Goal: Information Seeking & Learning: Learn about a topic

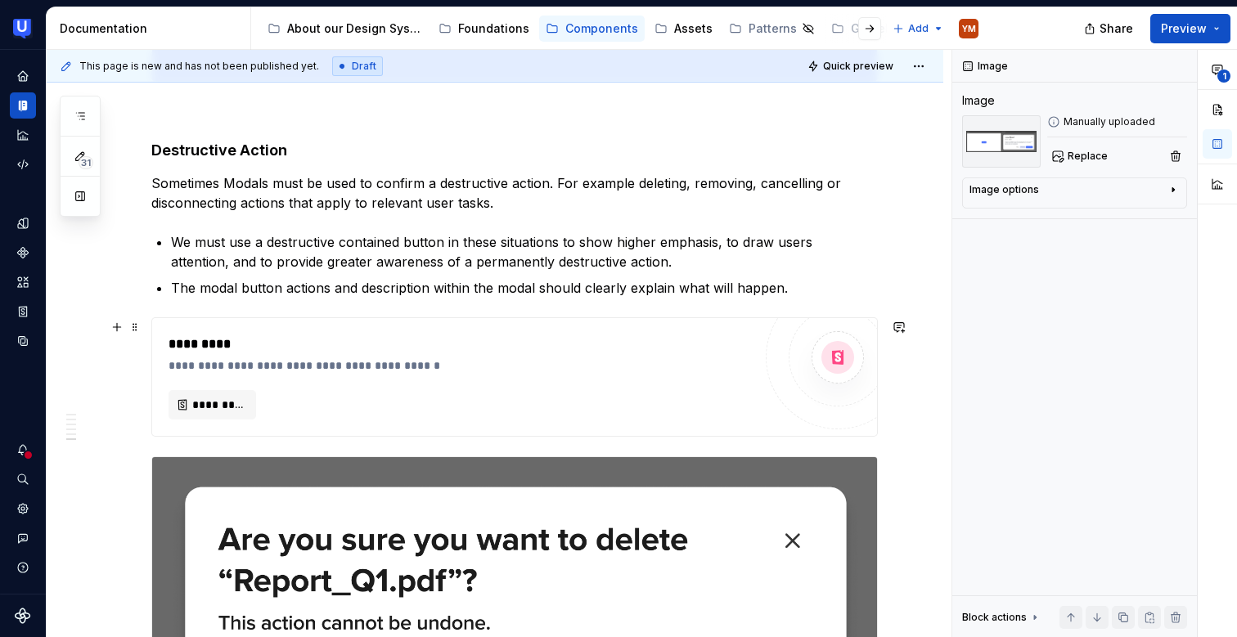
scroll to position [5584, 0]
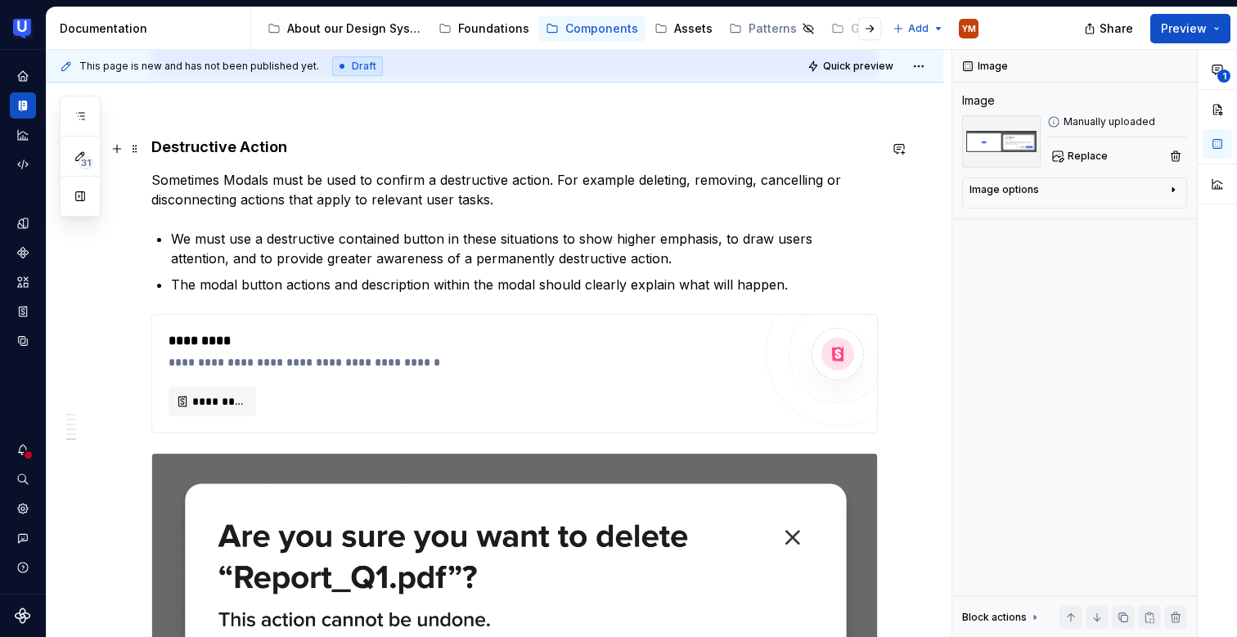
click at [178, 151] on h4 "Destructive Action" at bounding box center [514, 147] width 726 height 20
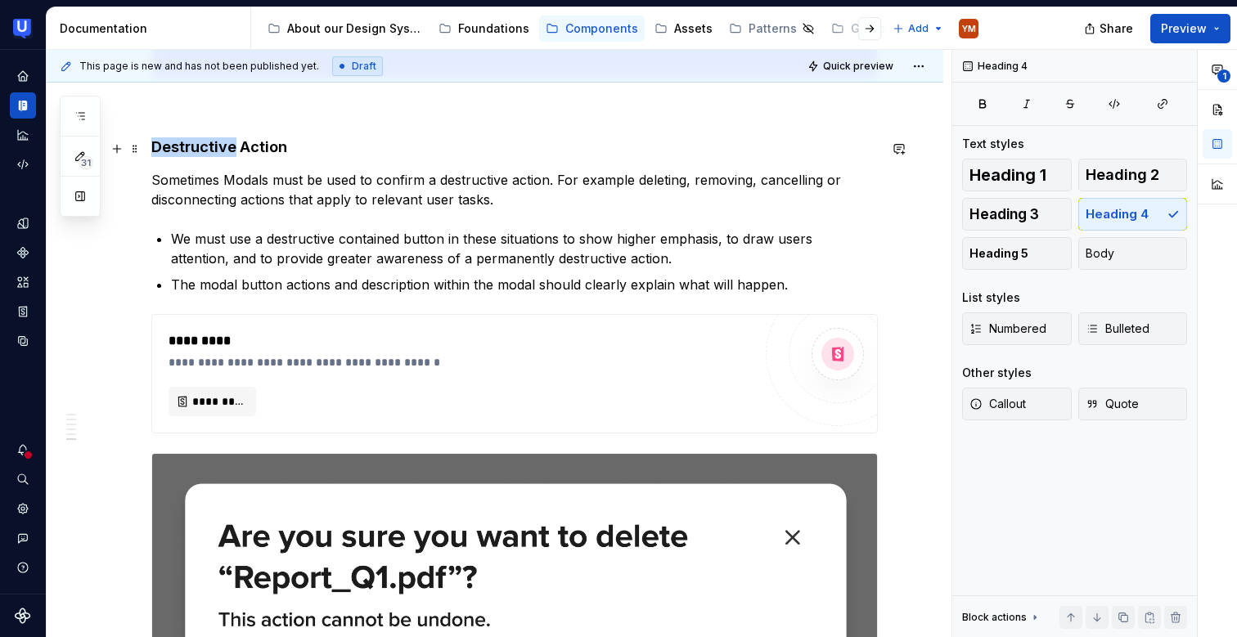
click at [178, 151] on h4 "Destructive Action" at bounding box center [514, 147] width 726 height 20
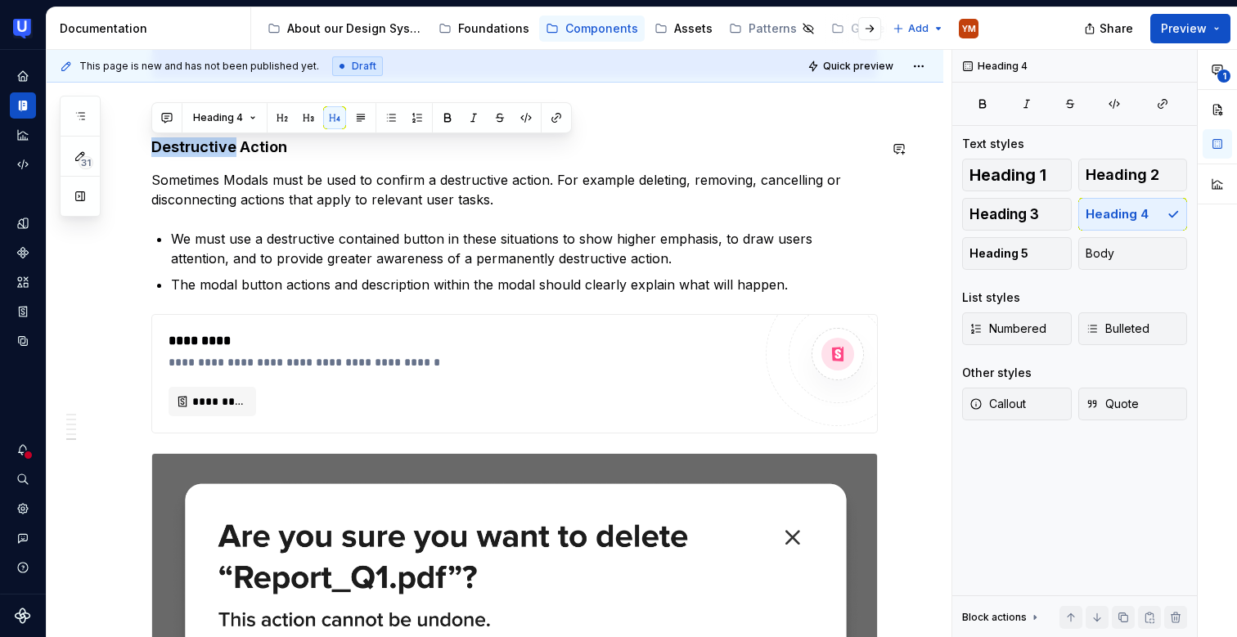
copy h4 "Destructive"
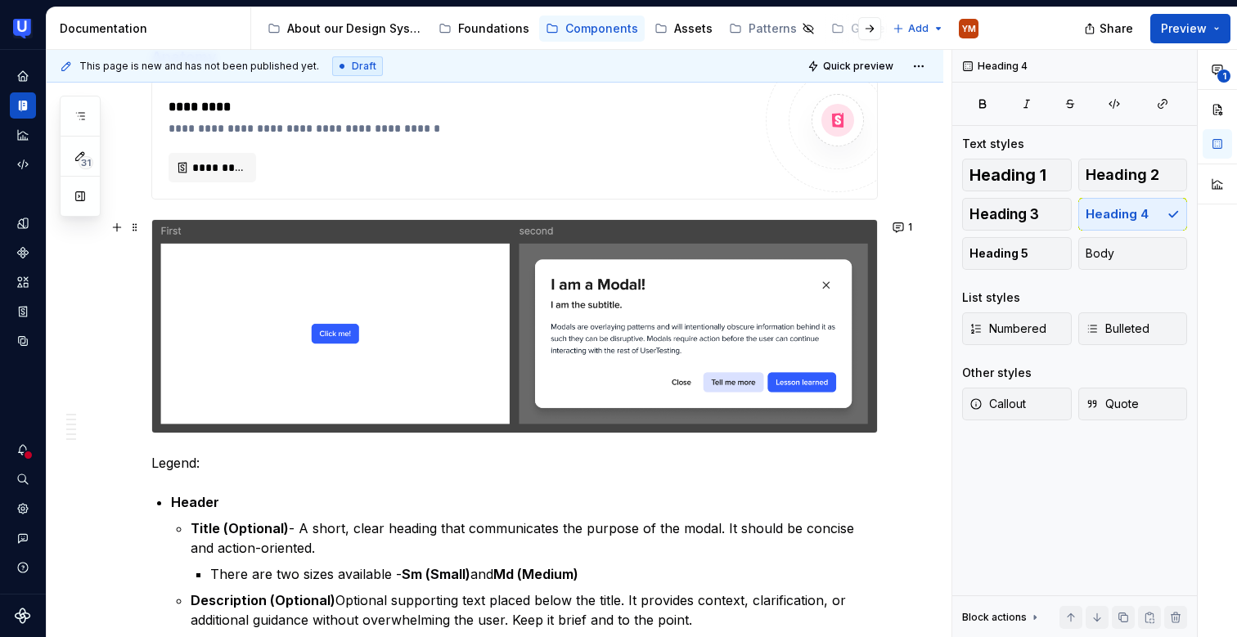
scroll to position [0, 0]
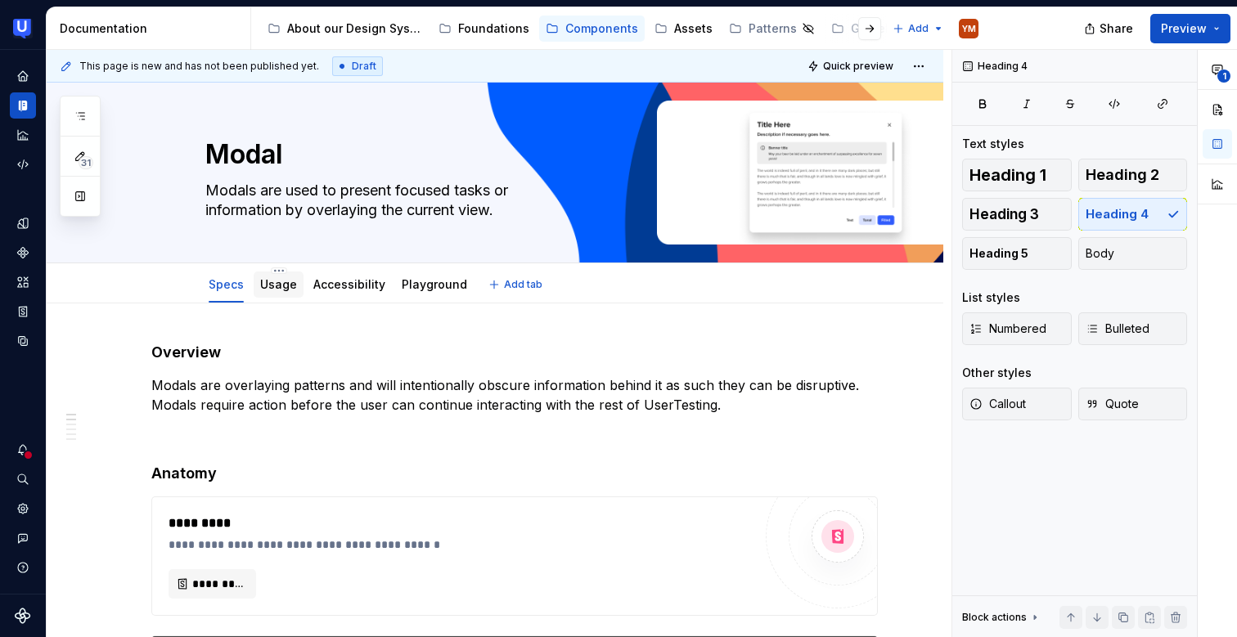
click at [283, 286] on link "Usage" at bounding box center [278, 284] width 37 height 14
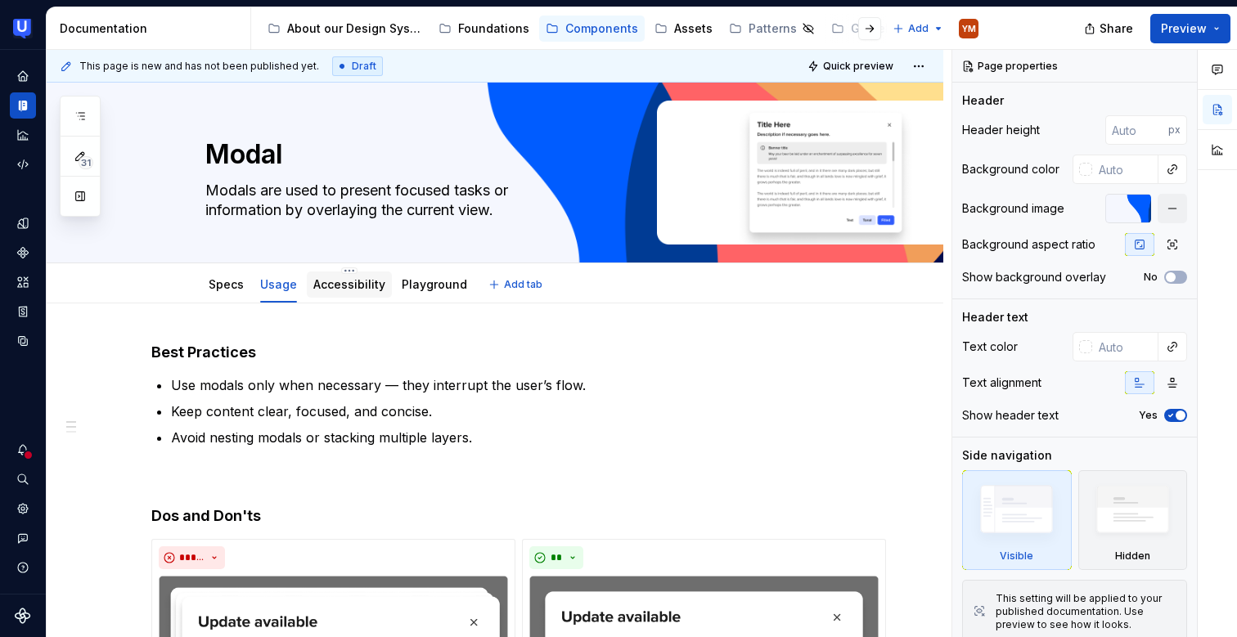
click at [335, 281] on link "Accessibility" at bounding box center [349, 284] width 72 height 14
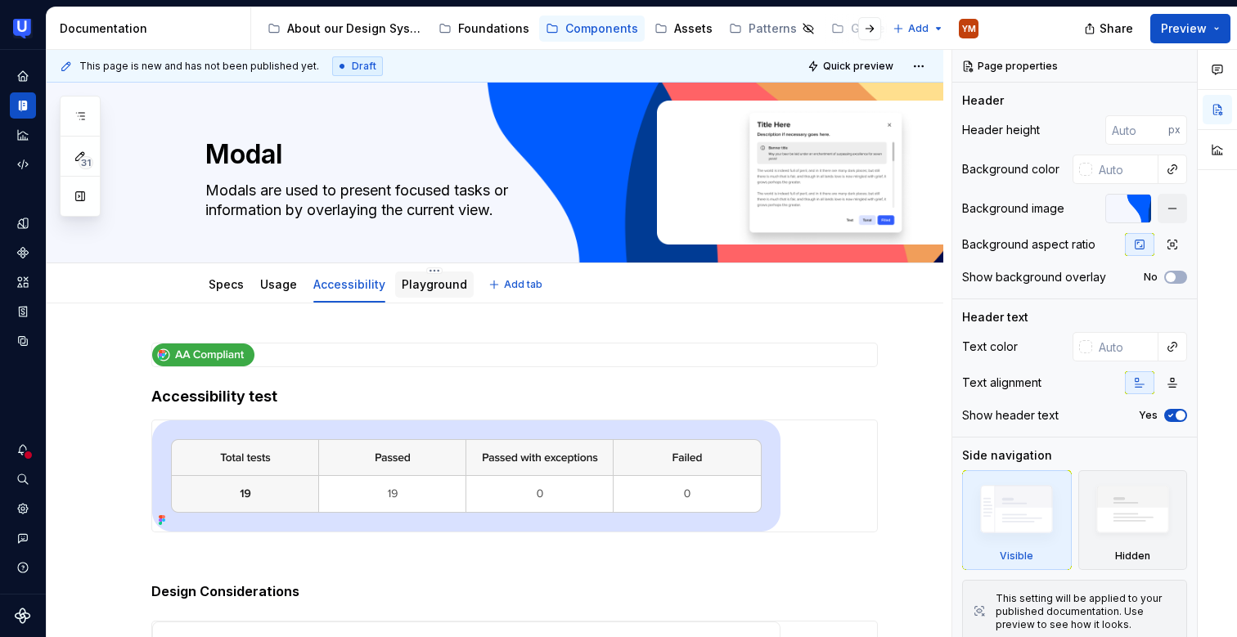
click at [433, 293] on div "Playground" at bounding box center [434, 285] width 65 height 20
click at [443, 299] on div at bounding box center [434, 300] width 79 height 2
click at [439, 276] on div "Playground" at bounding box center [434, 284] width 65 height 16
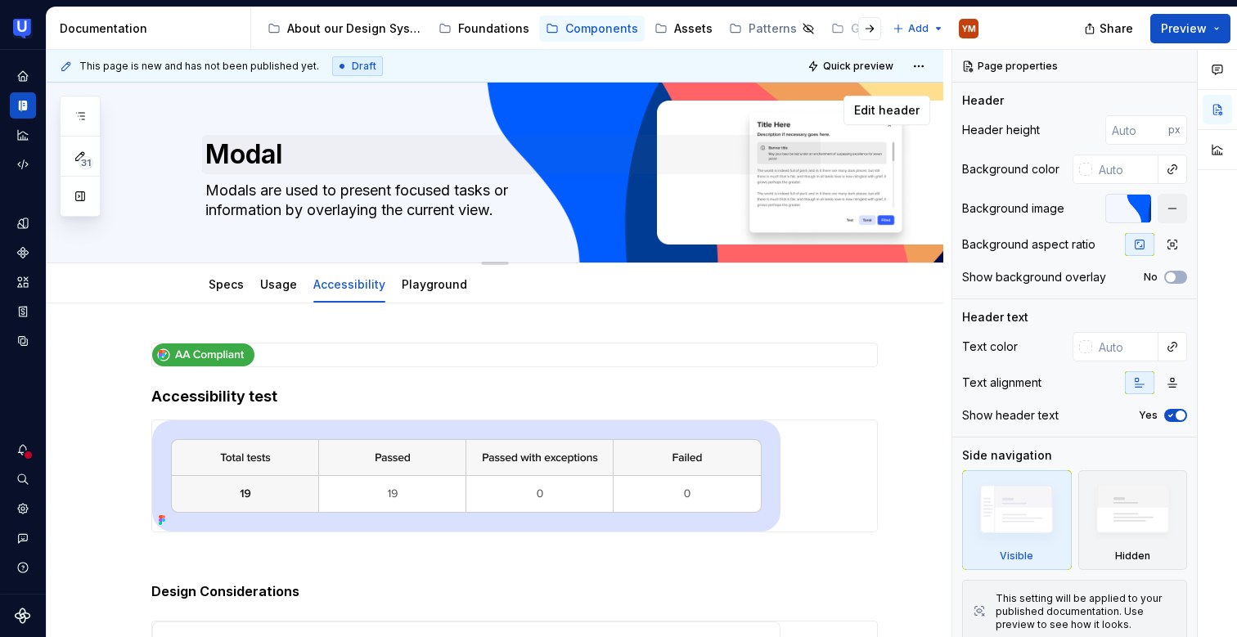
type textarea "*"
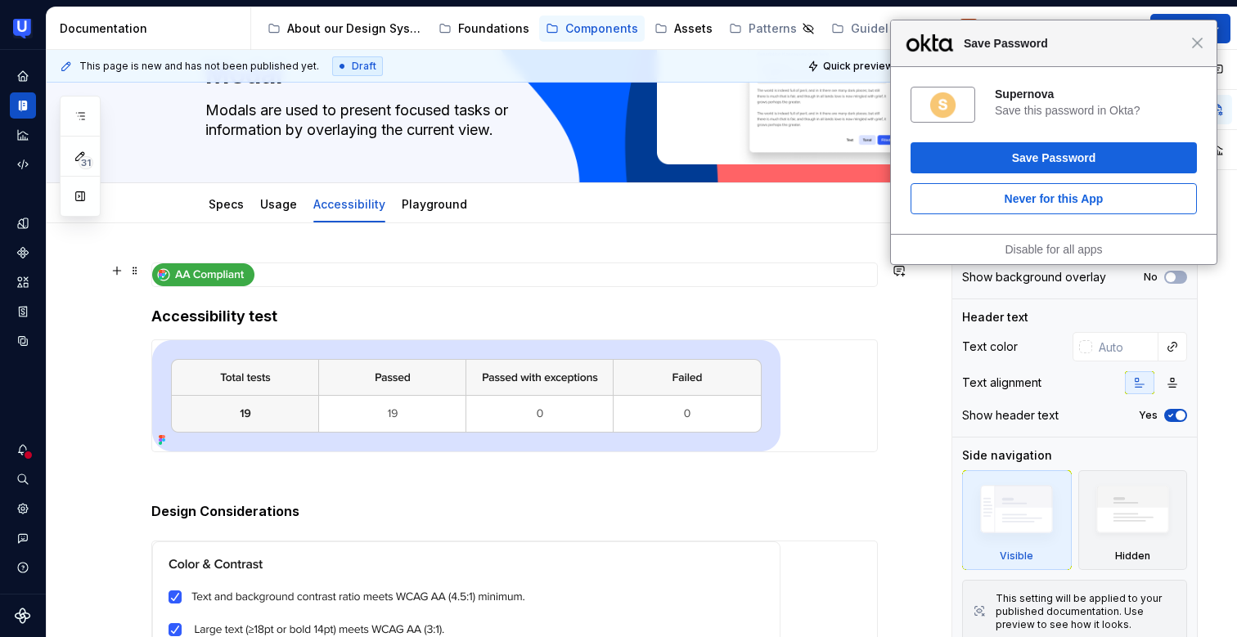
scroll to position [86, 0]
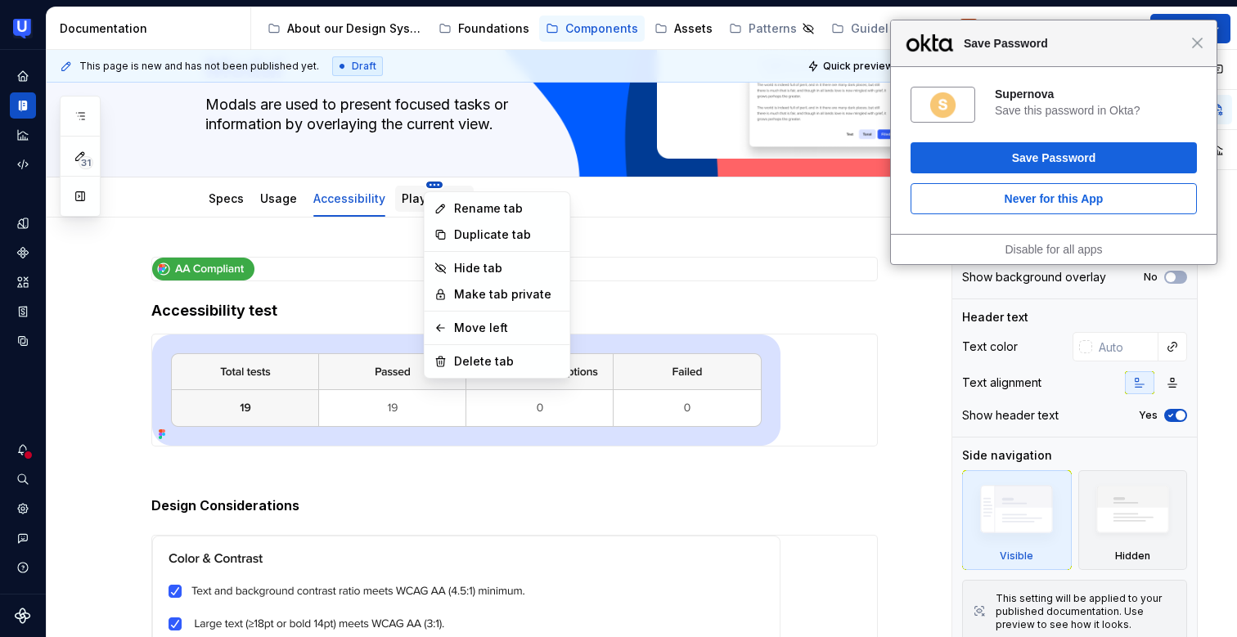
click at [427, 186] on html "Close Save Password Supernova Save this password in Okta? Save Password Never f…" at bounding box center [618, 318] width 1237 height 637
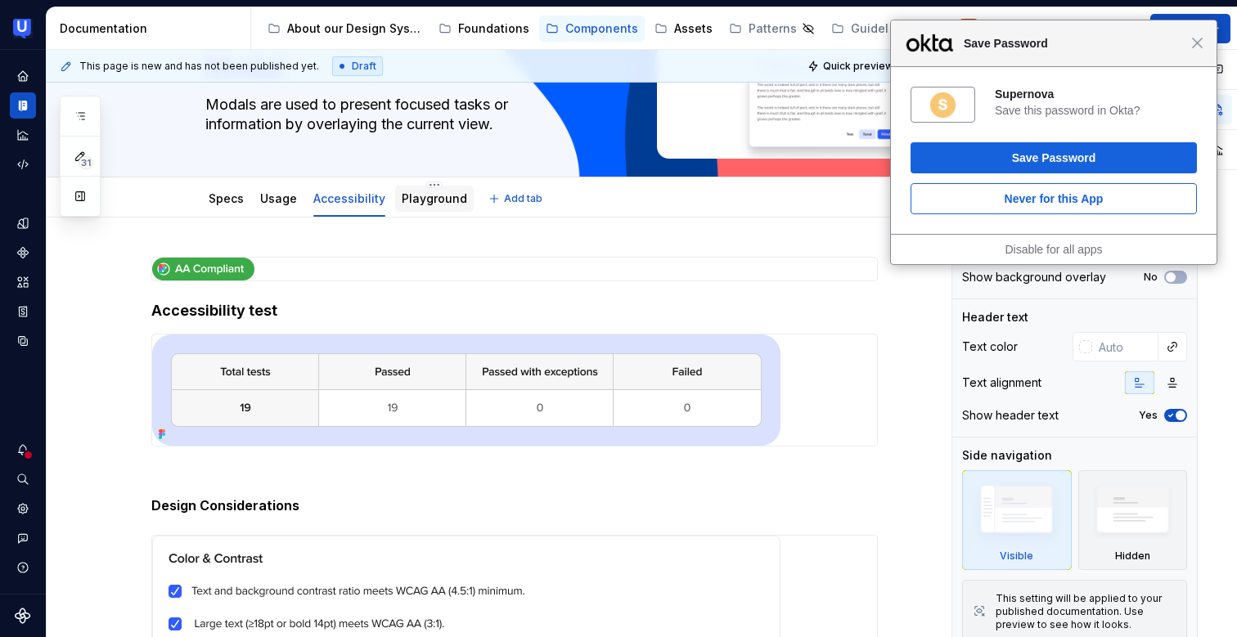
click at [424, 190] on html "Close Save Password Supernova Save this password in Okta? Save Password Never f…" at bounding box center [618, 318] width 1237 height 637
click at [414, 198] on link "Playground" at bounding box center [434, 198] width 65 height 14
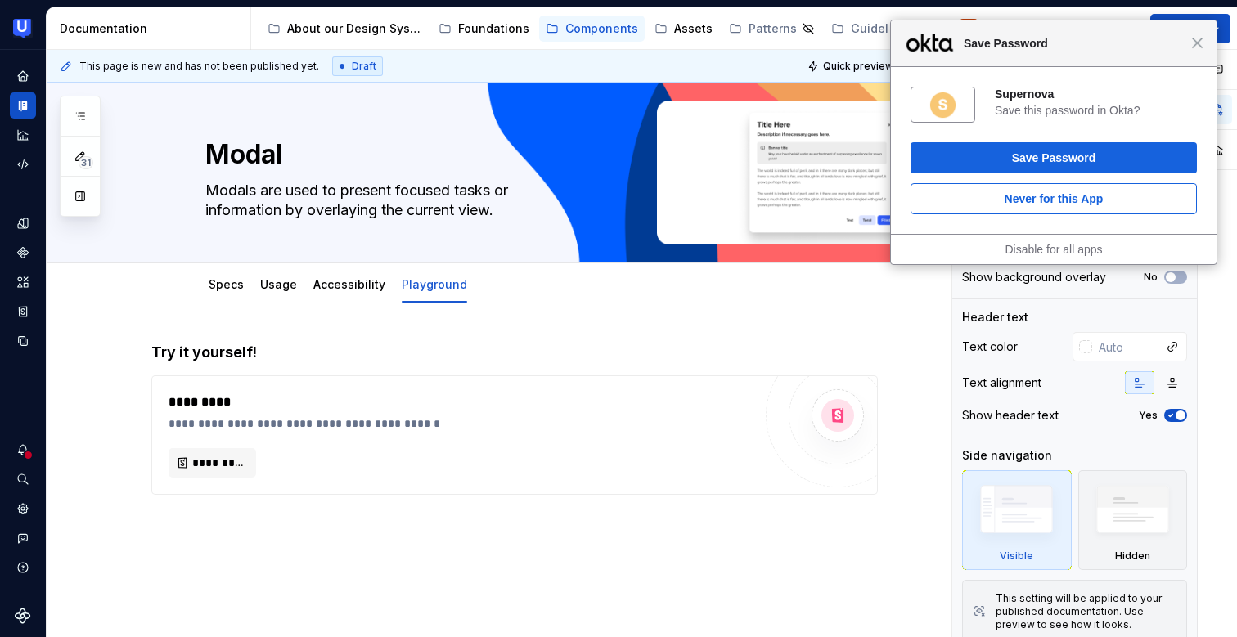
scroll to position [67, 0]
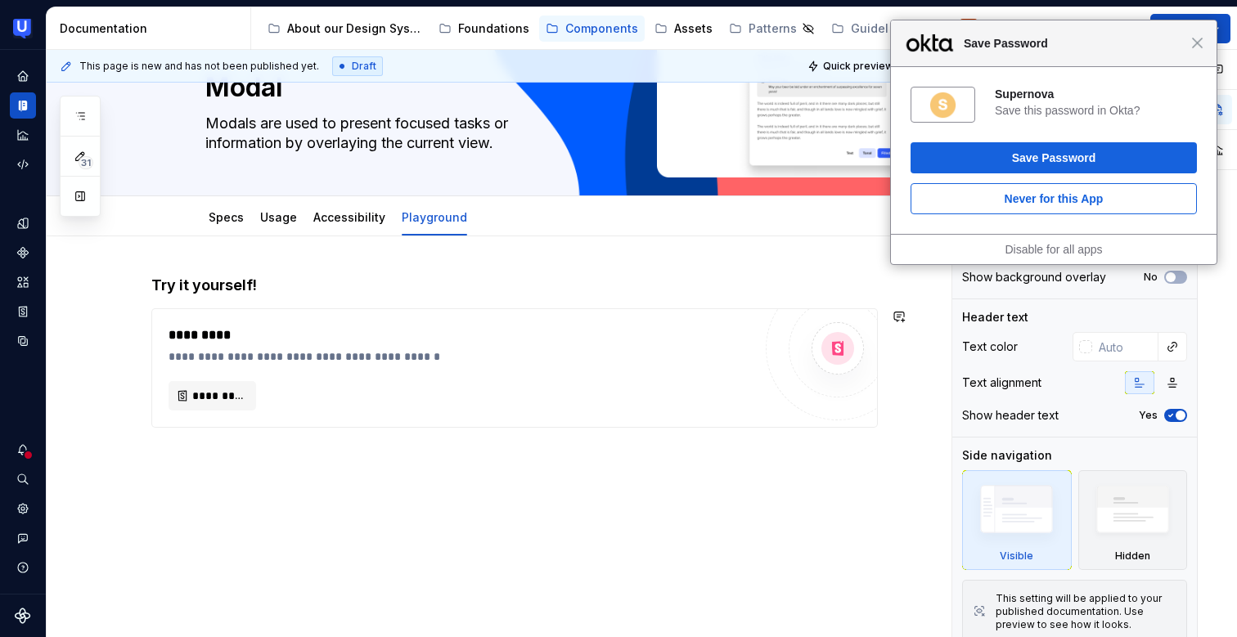
type textarea "*"
